Goal: Task Accomplishment & Management: Use online tool/utility

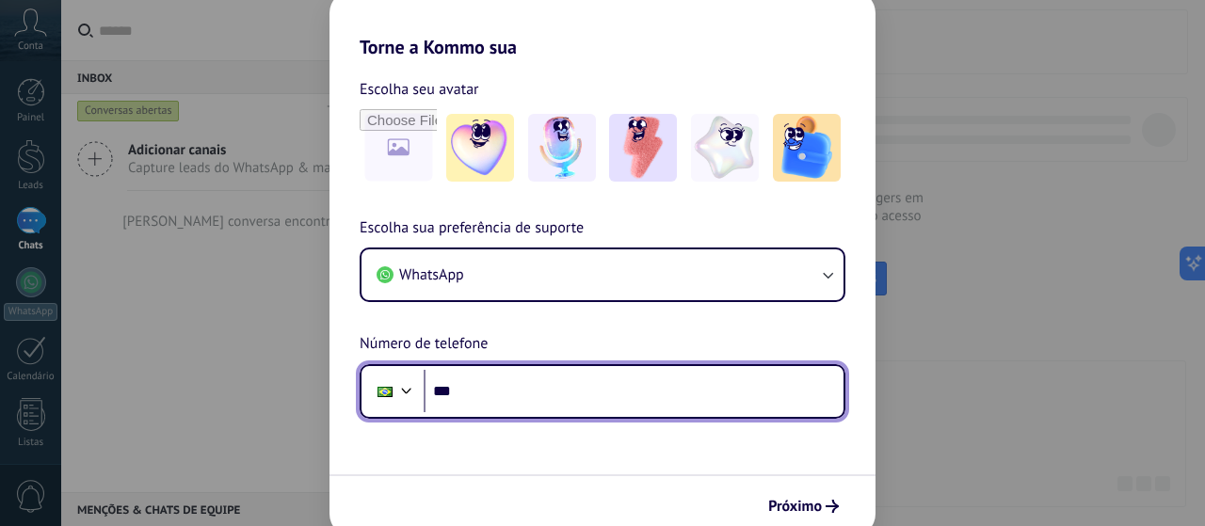
click at [686, 393] on input "***" at bounding box center [634, 391] width 420 height 43
type input "**********"
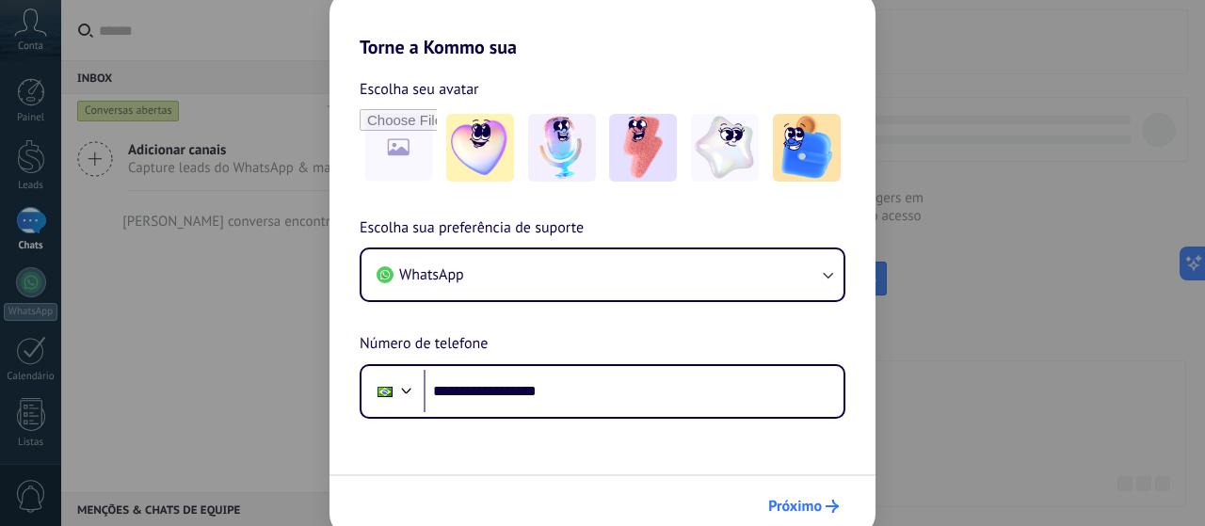
click at [802, 509] on span "Próximo" at bounding box center [795, 506] width 54 height 13
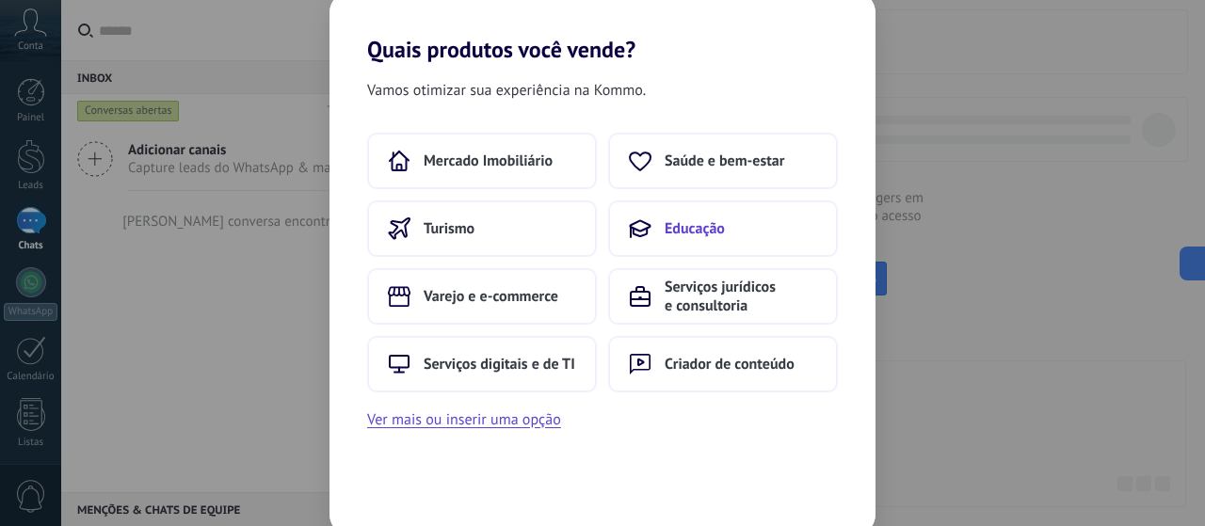
click at [703, 240] on button "Educação" at bounding box center [723, 228] width 230 height 56
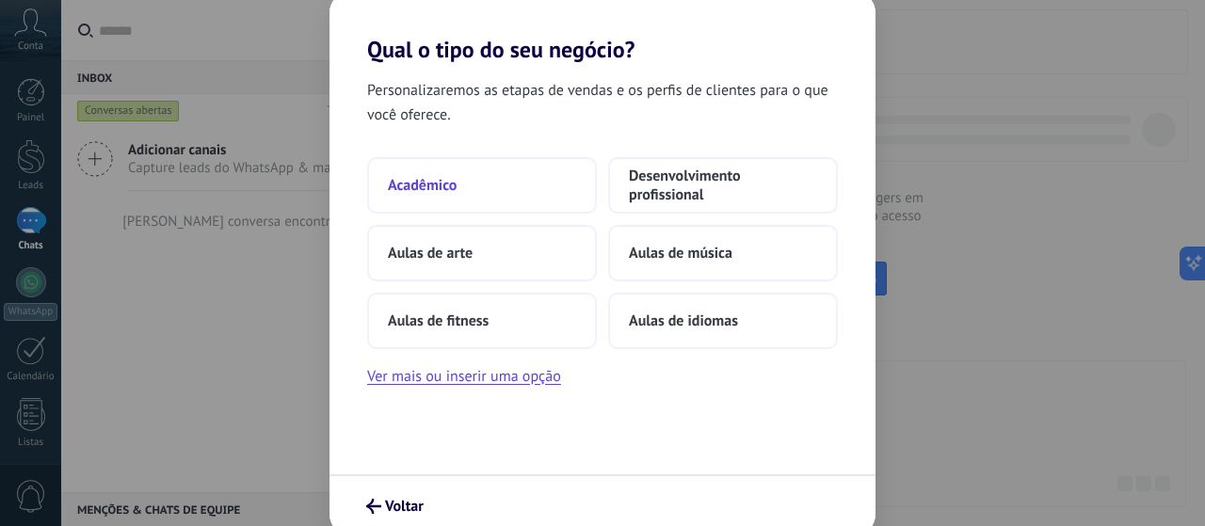
click at [466, 179] on button "Acadêmico" at bounding box center [482, 185] width 230 height 56
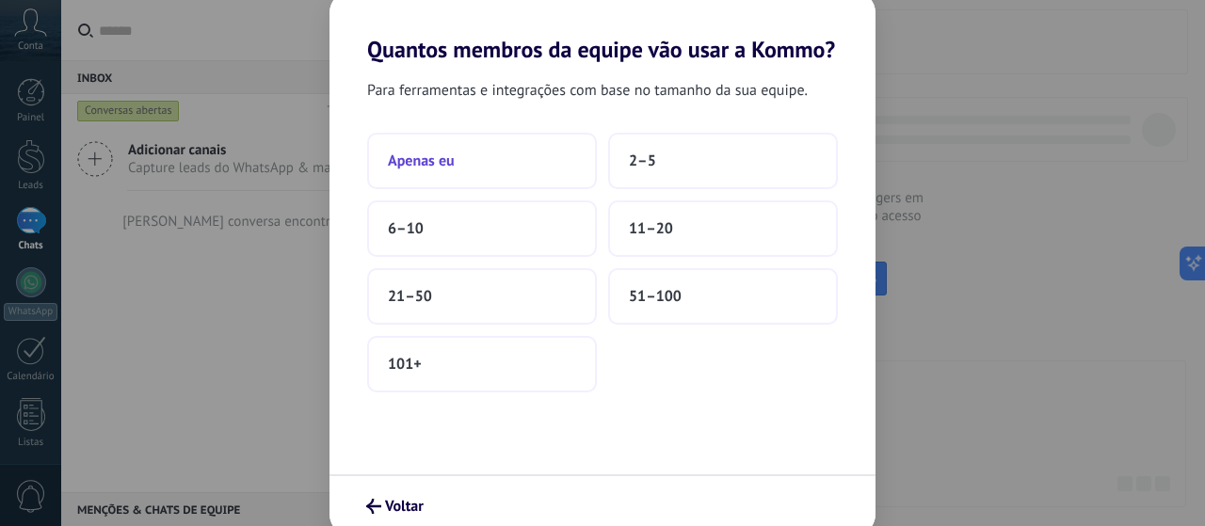
drag, startPoint x: 464, startPoint y: 152, endPoint x: 476, endPoint y: 150, distance: 12.6
click at [476, 150] on button "Apenas eu" at bounding box center [482, 161] width 230 height 56
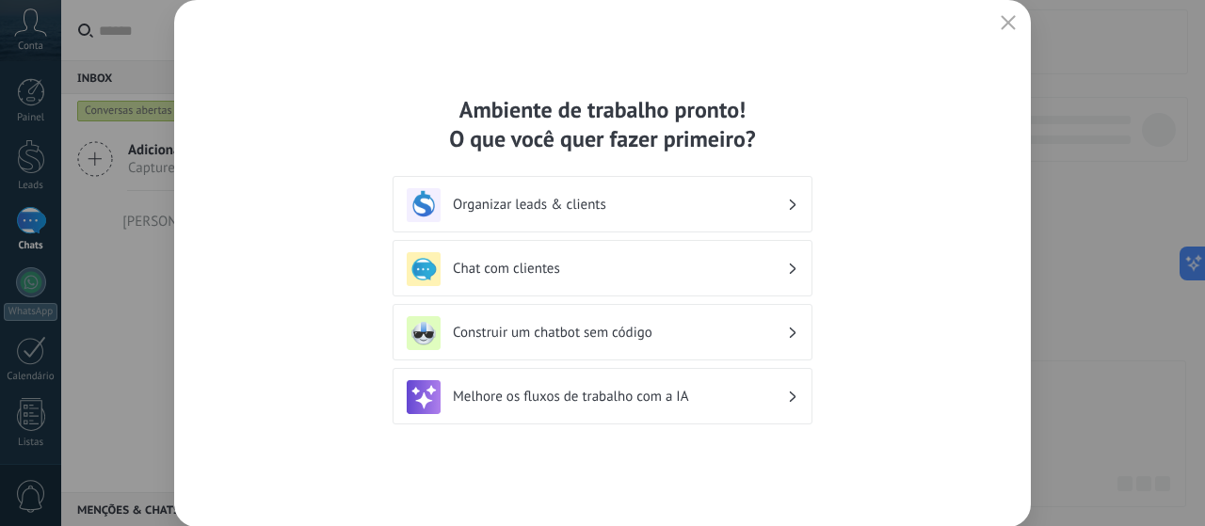
click at [559, 261] on h3 "Chat com clientes" at bounding box center [620, 269] width 334 height 18
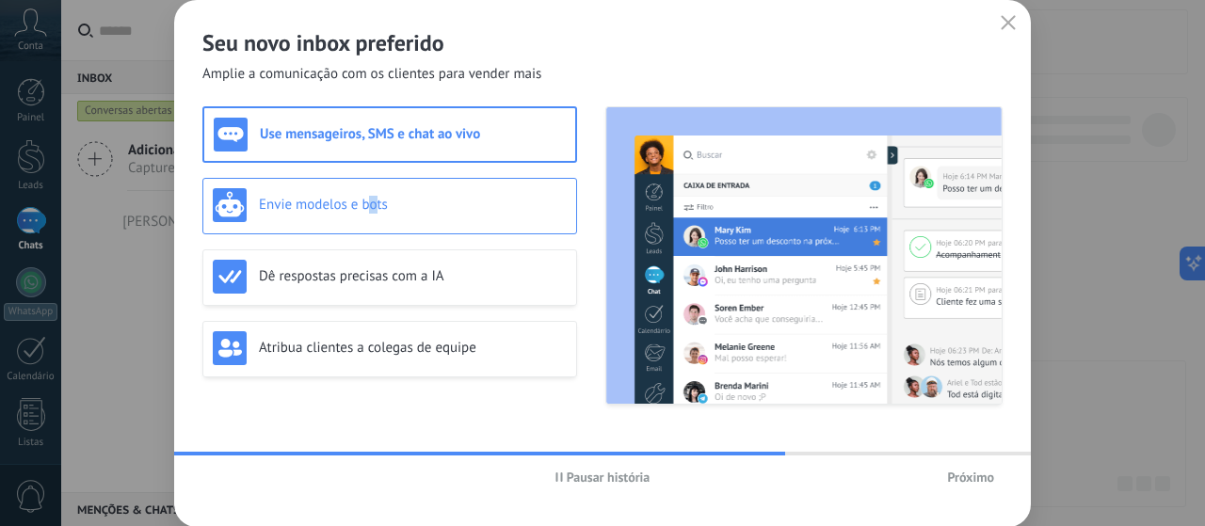
click at [375, 216] on div "Envie modelos e bots" at bounding box center [390, 205] width 354 height 34
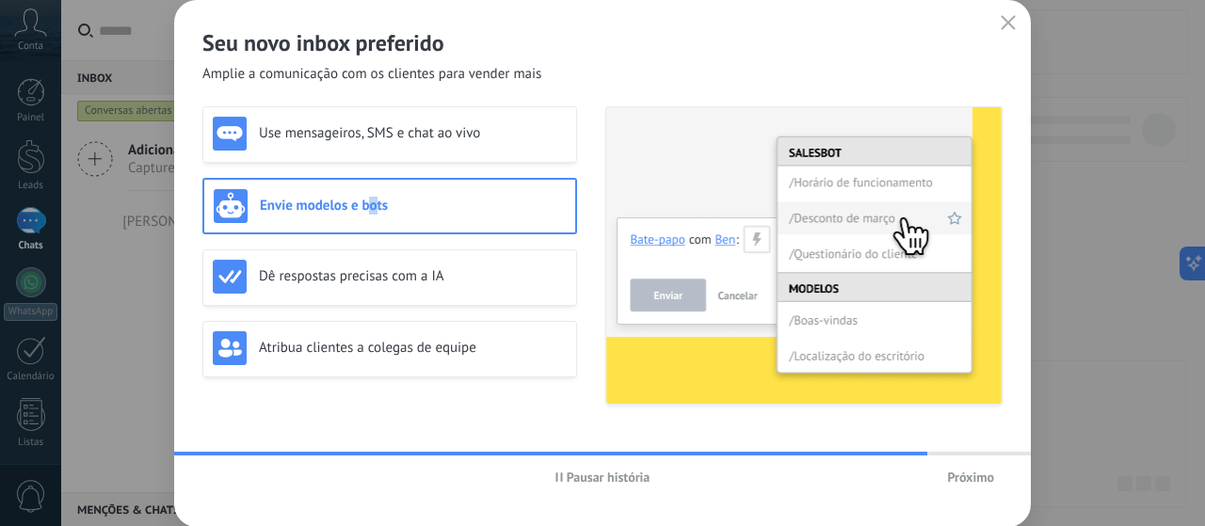
click at [371, 208] on h3 "Envie modelos e bots" at bounding box center [413, 206] width 306 height 18
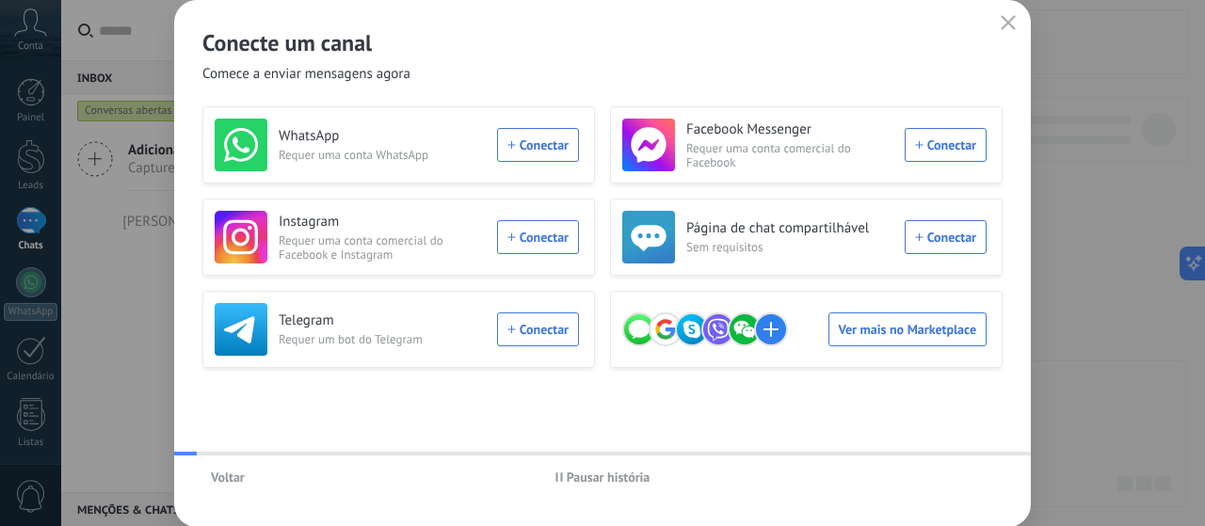
click at [977, 480] on div "Voltar Pausar história" at bounding box center [602, 477] width 857 height 43
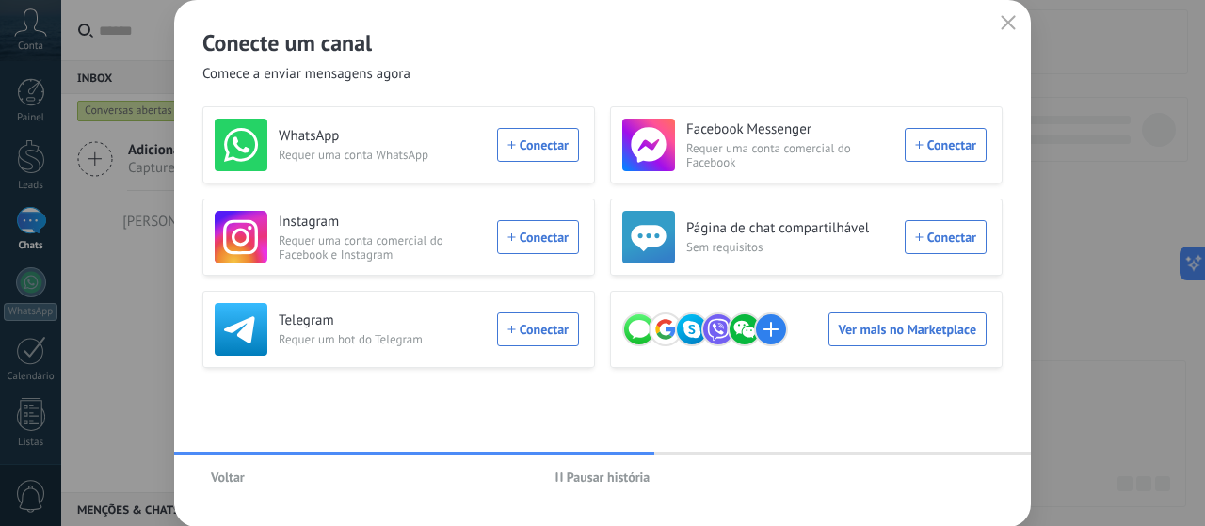
click at [1006, 14] on button "button" at bounding box center [1008, 23] width 24 height 26
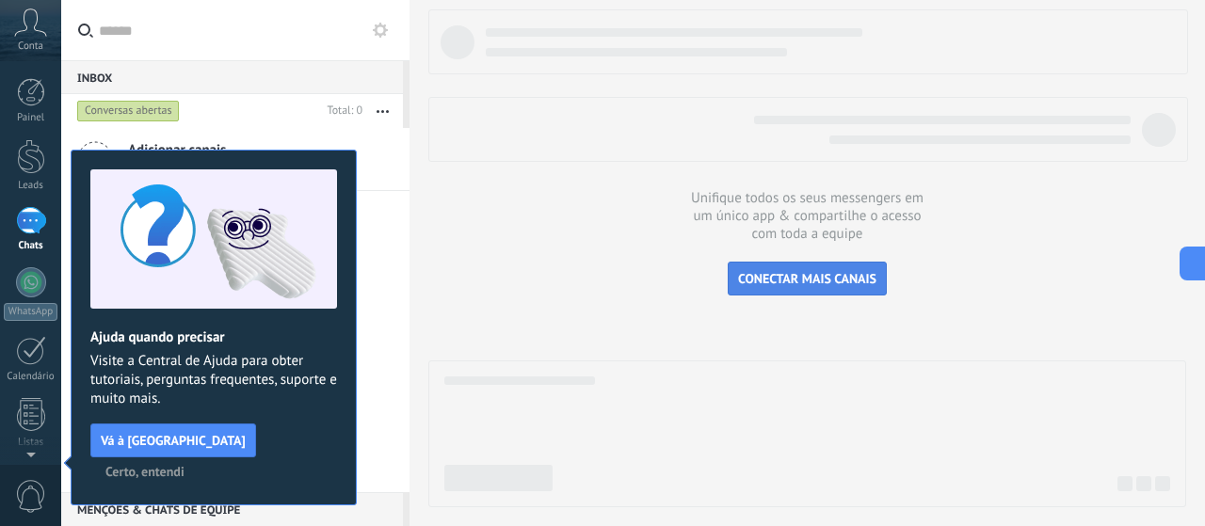
click at [801, 283] on span "CONECTAR MAIS CANAIS" at bounding box center [807, 278] width 138 height 17
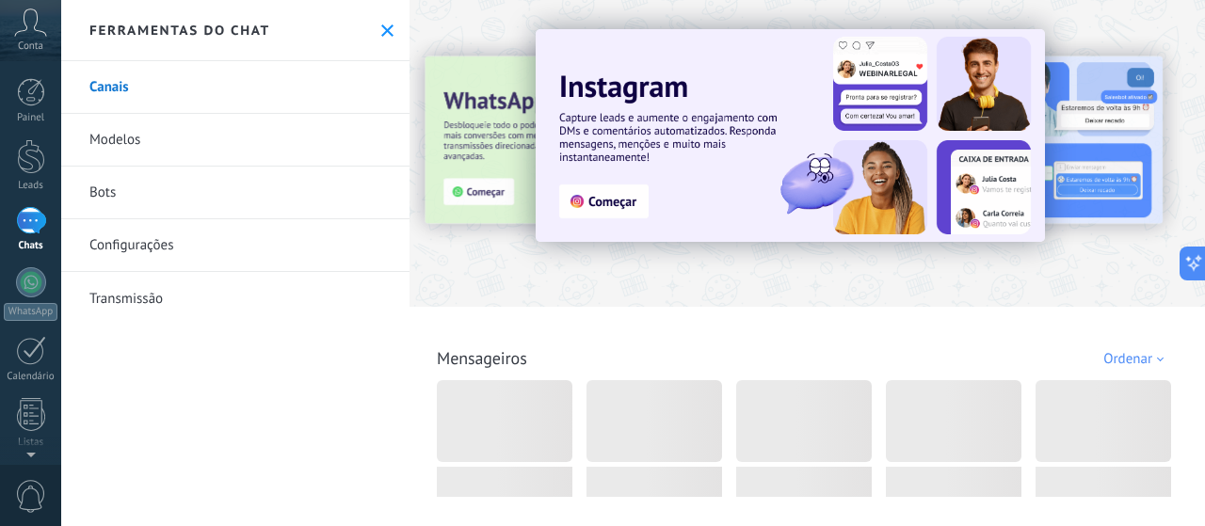
click at [379, 37] on button at bounding box center [387, 31] width 16 height 16
